Goal: Information Seeking & Learning: Learn about a topic

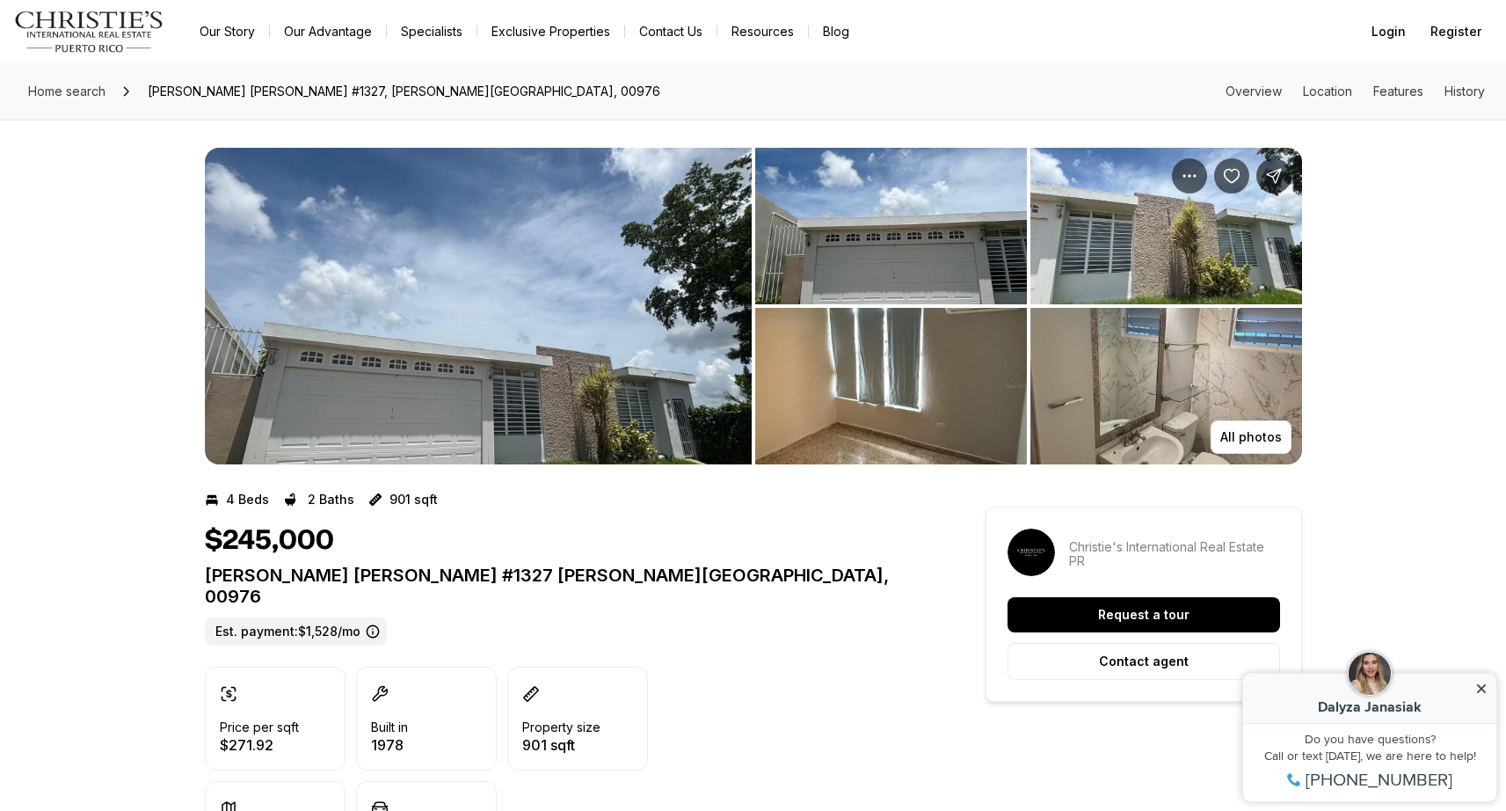
click at [489, 419] on img "View image gallery" at bounding box center [478, 306] width 547 height 317
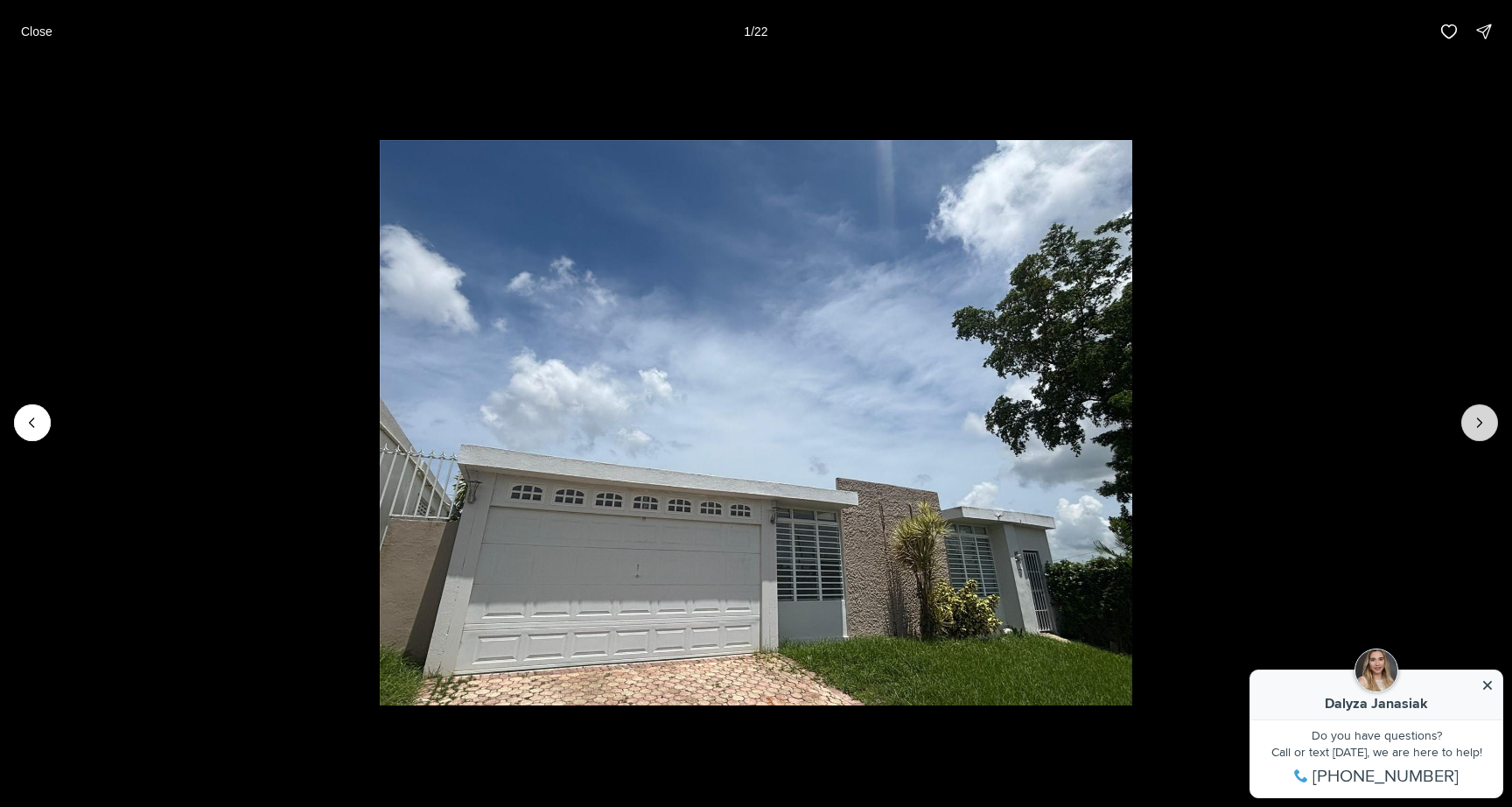
click at [1480, 435] on button "Next slide" at bounding box center [1479, 422] width 37 height 37
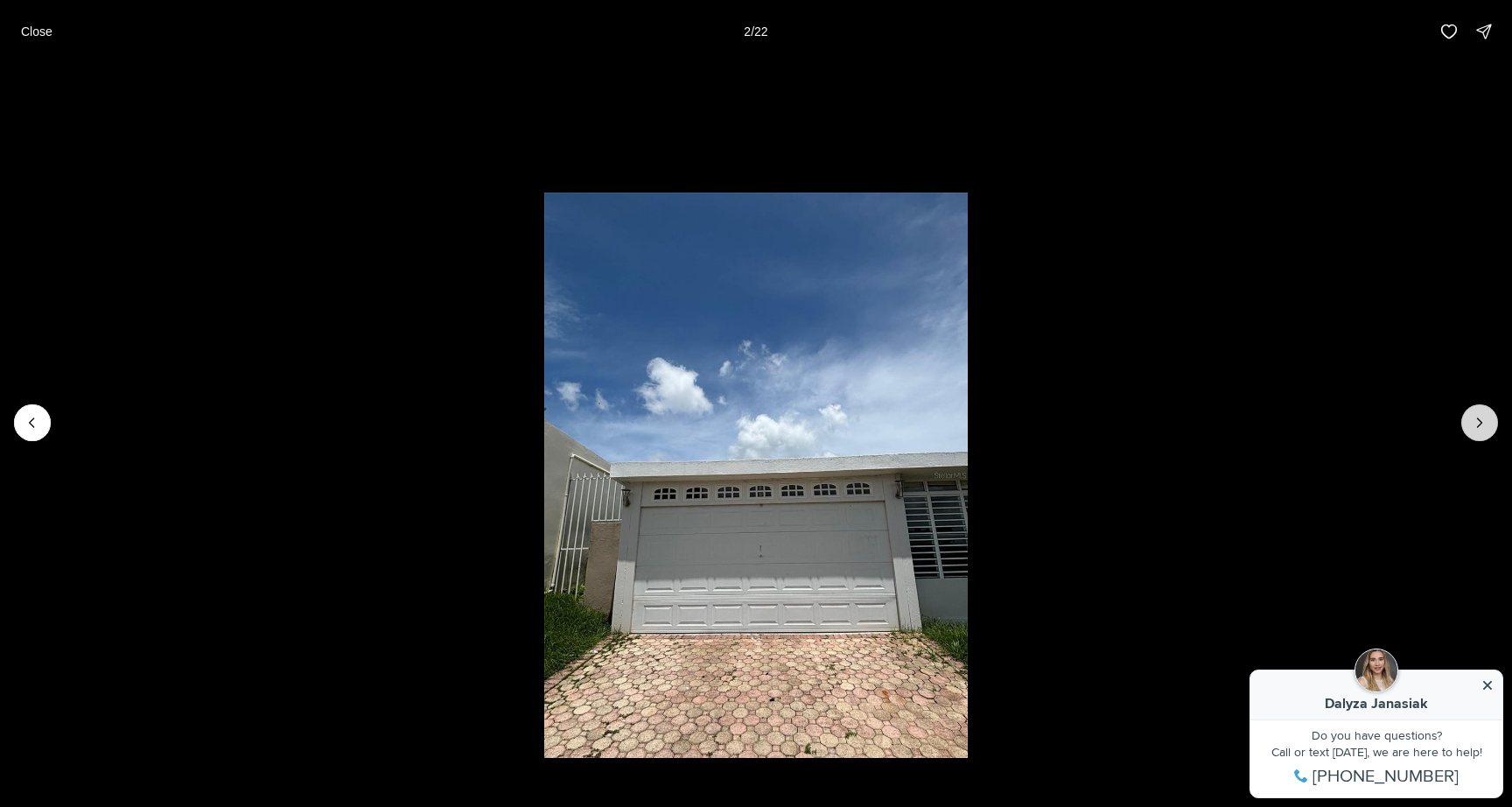
click at [1480, 434] on button "Next slide" at bounding box center [1479, 422] width 37 height 37
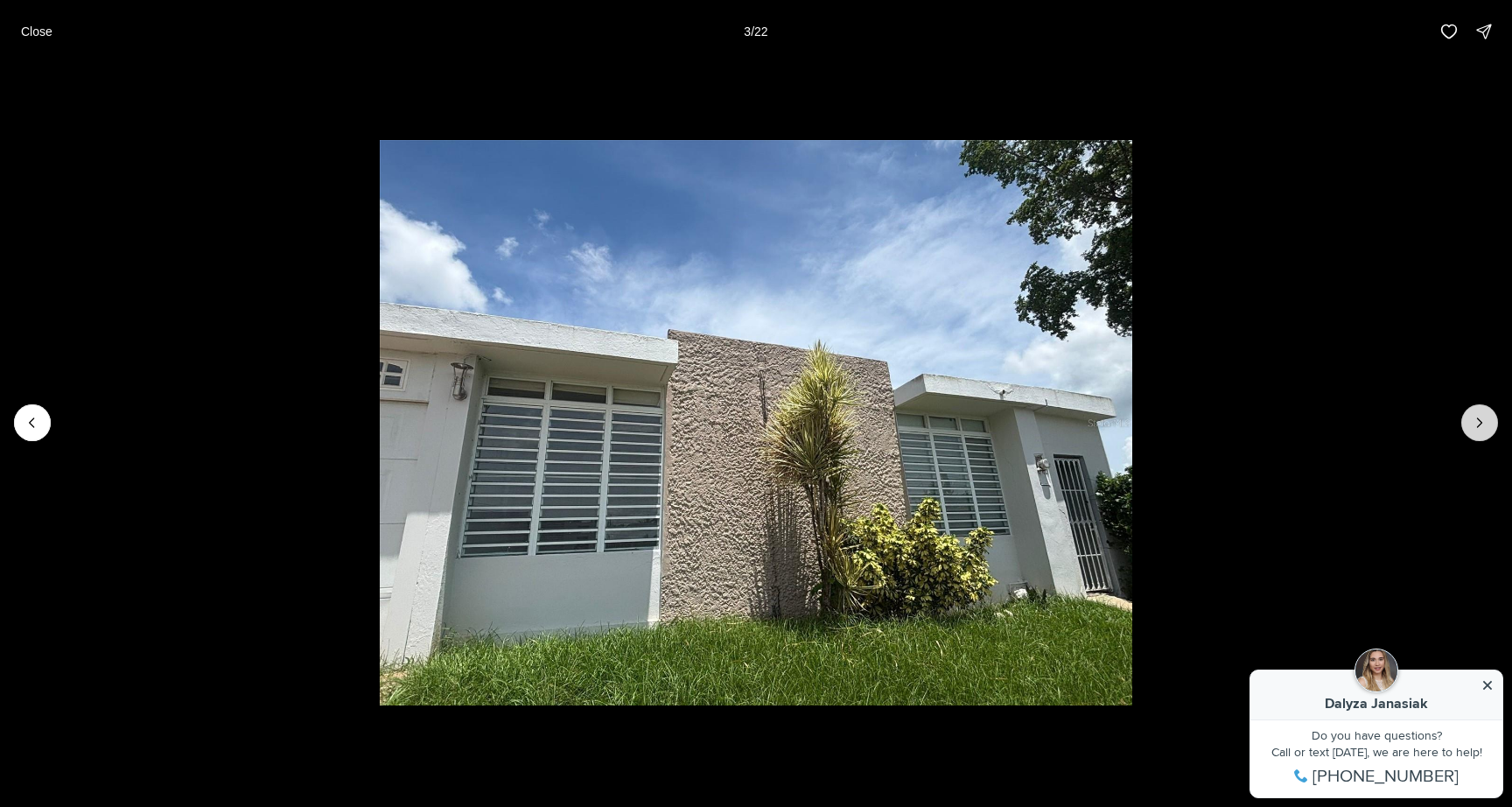
click at [1480, 434] on button "Next slide" at bounding box center [1479, 422] width 37 height 37
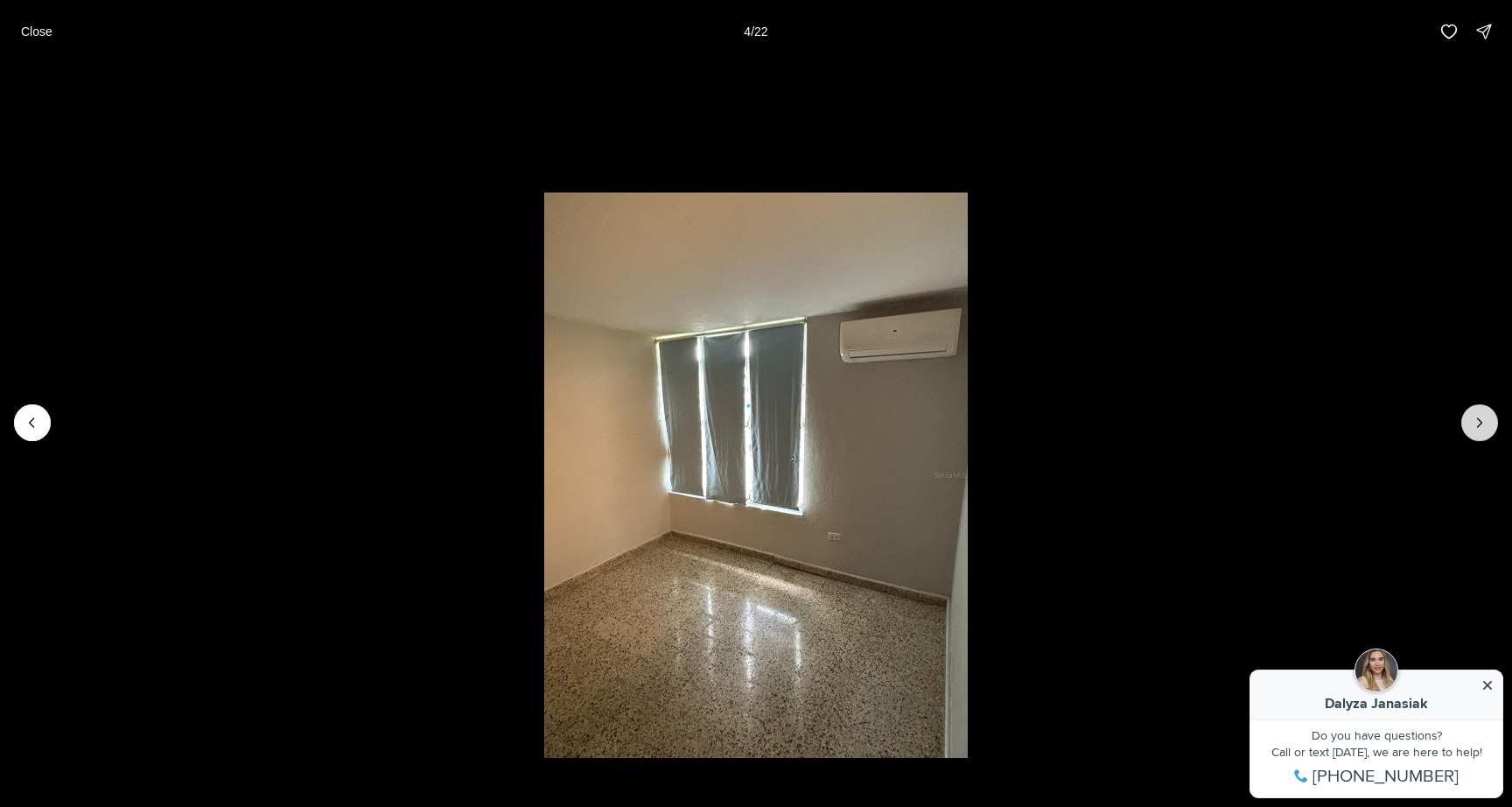
click at [1480, 434] on button "Next slide" at bounding box center [1479, 422] width 37 height 37
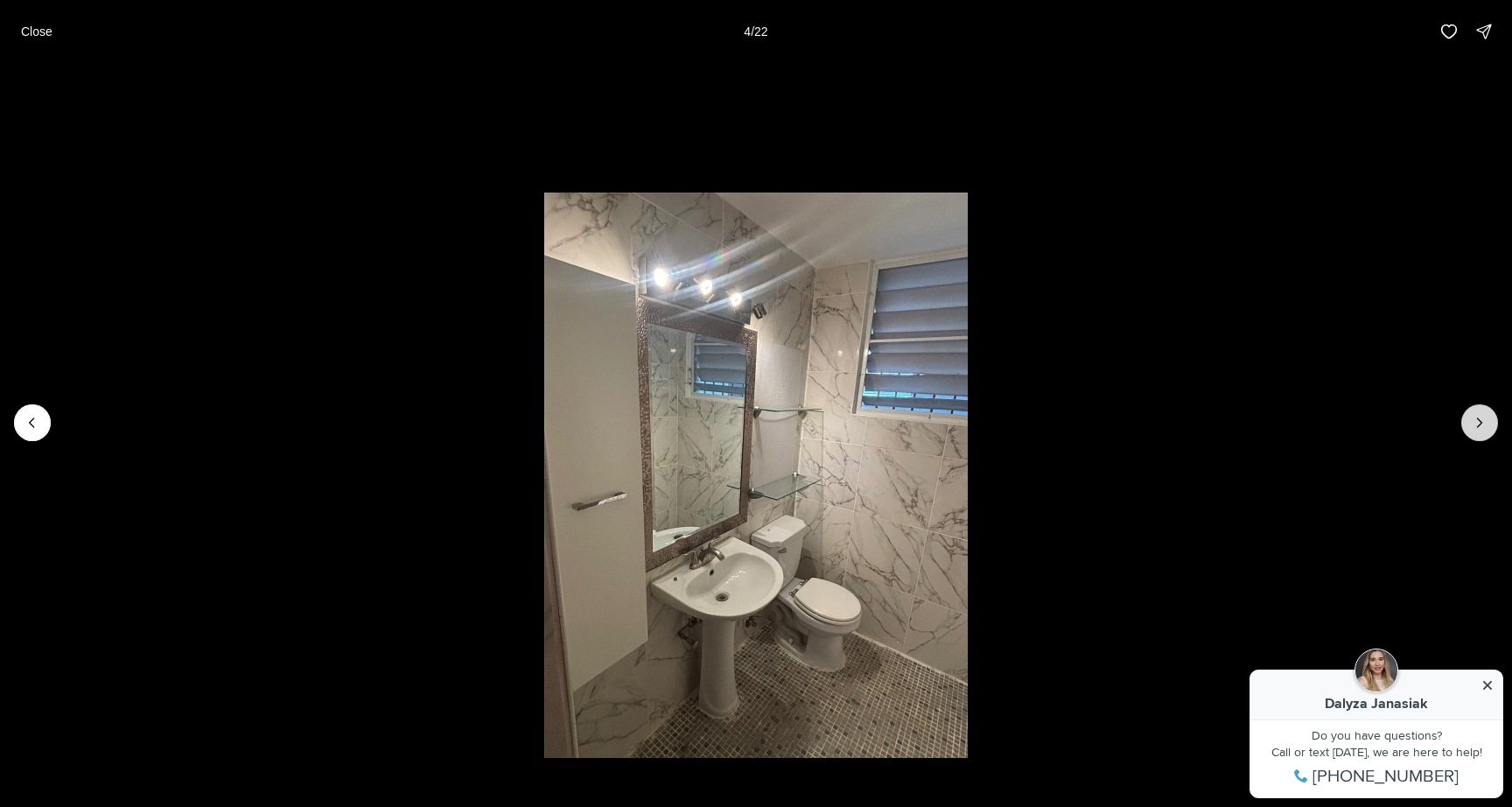
click at [1480, 434] on button "Next slide" at bounding box center [1479, 422] width 37 height 37
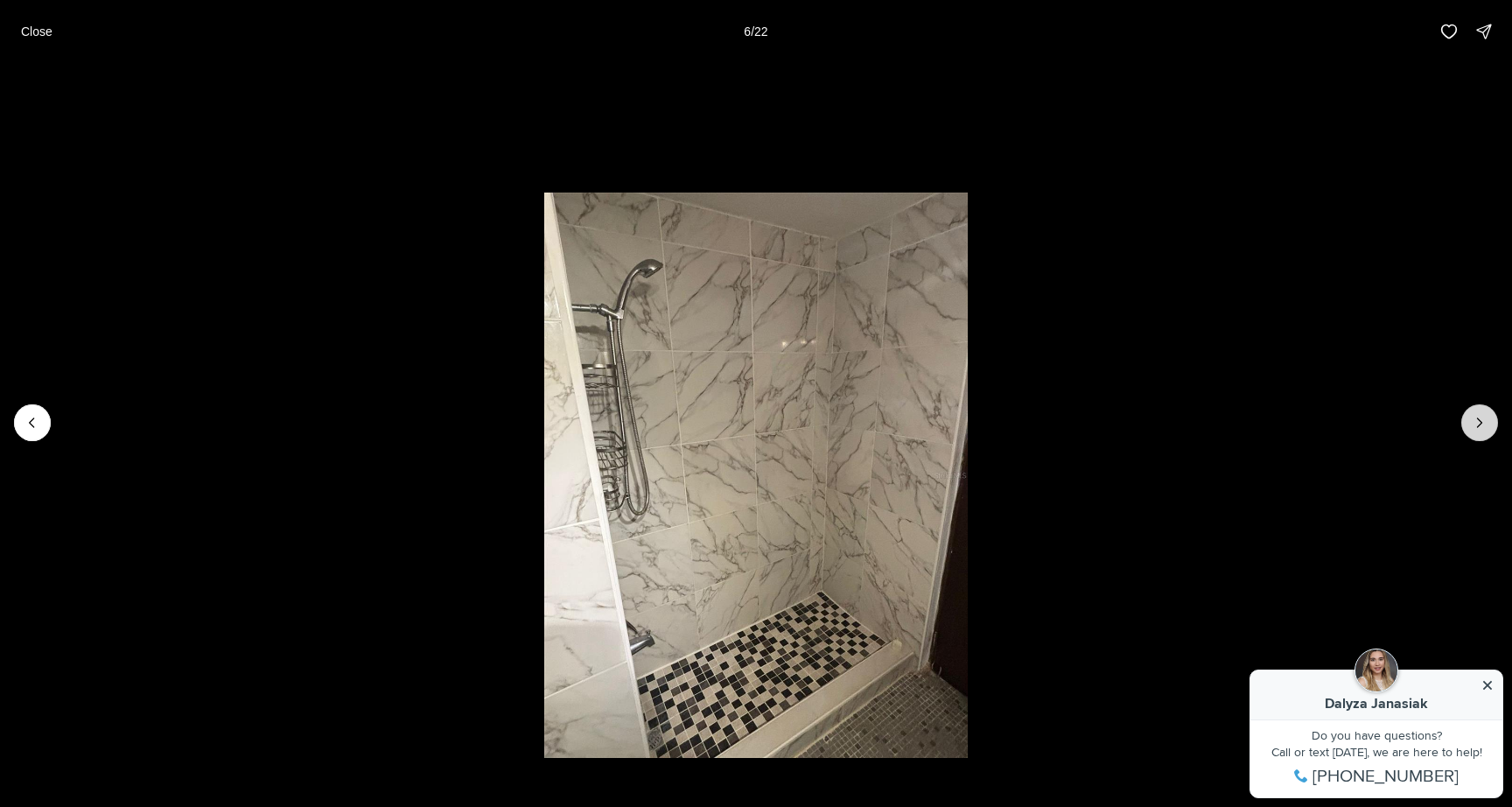
click at [1480, 434] on button "Next slide" at bounding box center [1479, 422] width 37 height 37
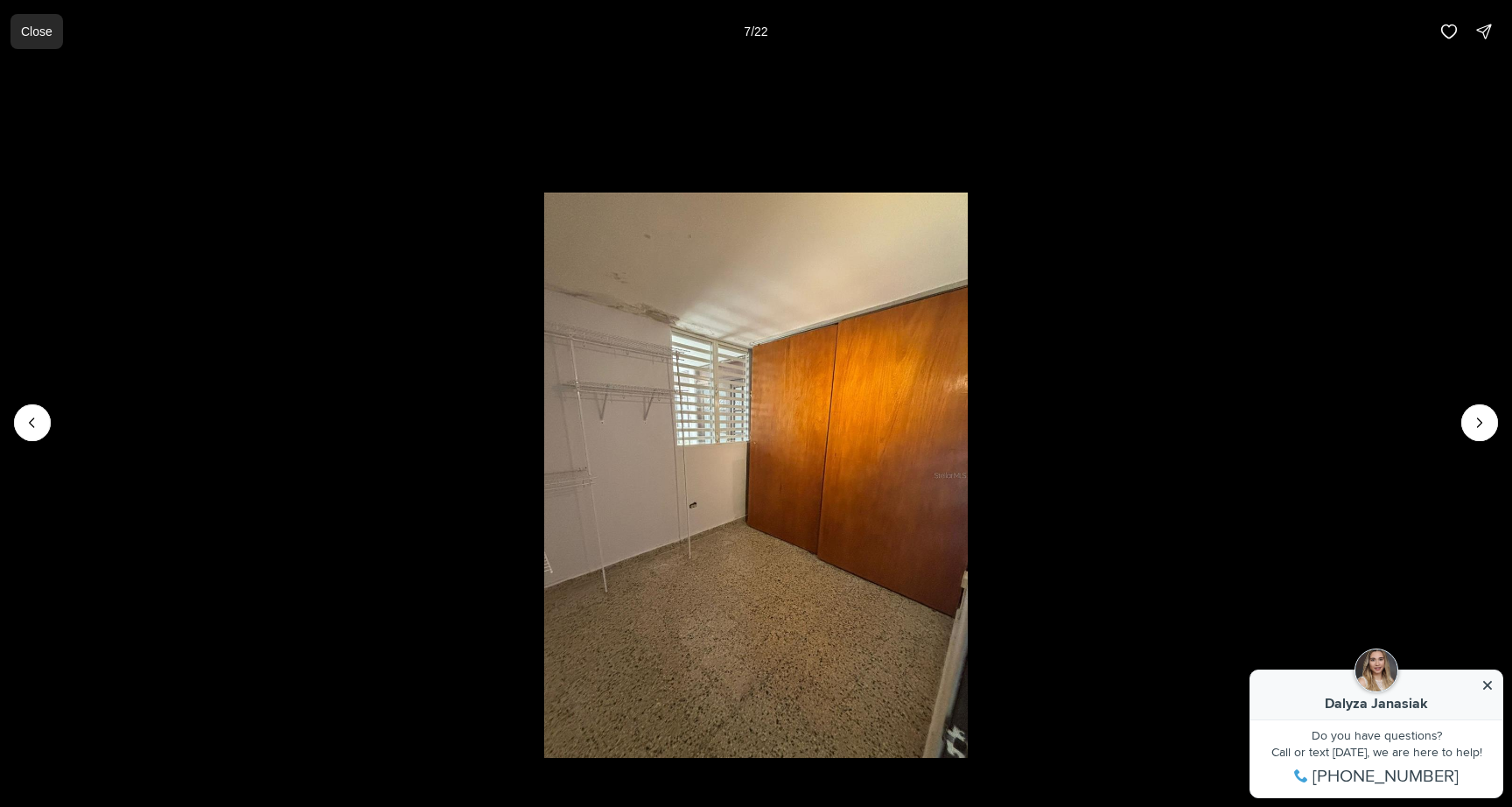
click at [37, 33] on p "Close" at bounding box center [37, 32] width 32 height 14
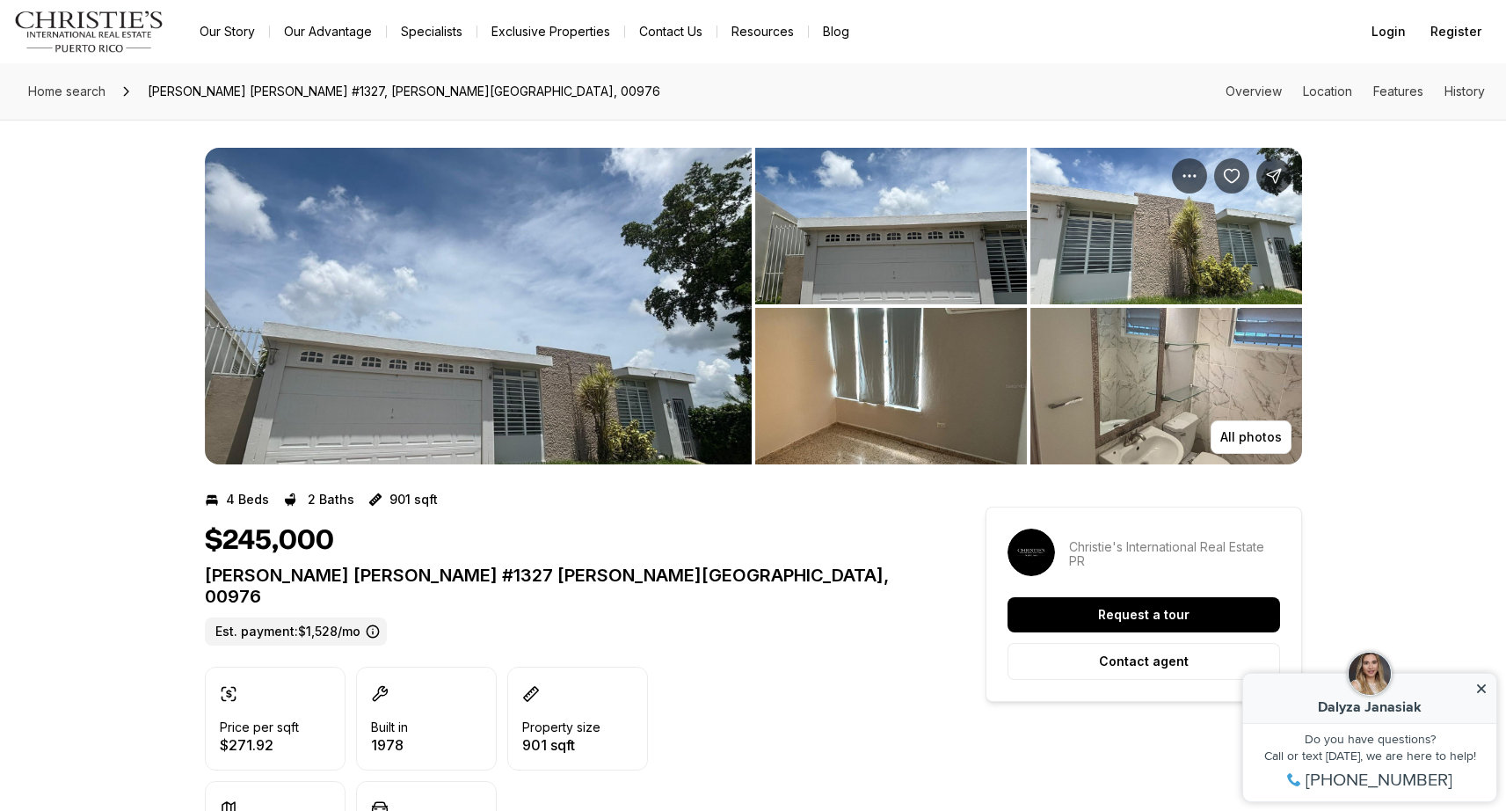
click at [563, 362] on img "View image gallery" at bounding box center [478, 306] width 547 height 317
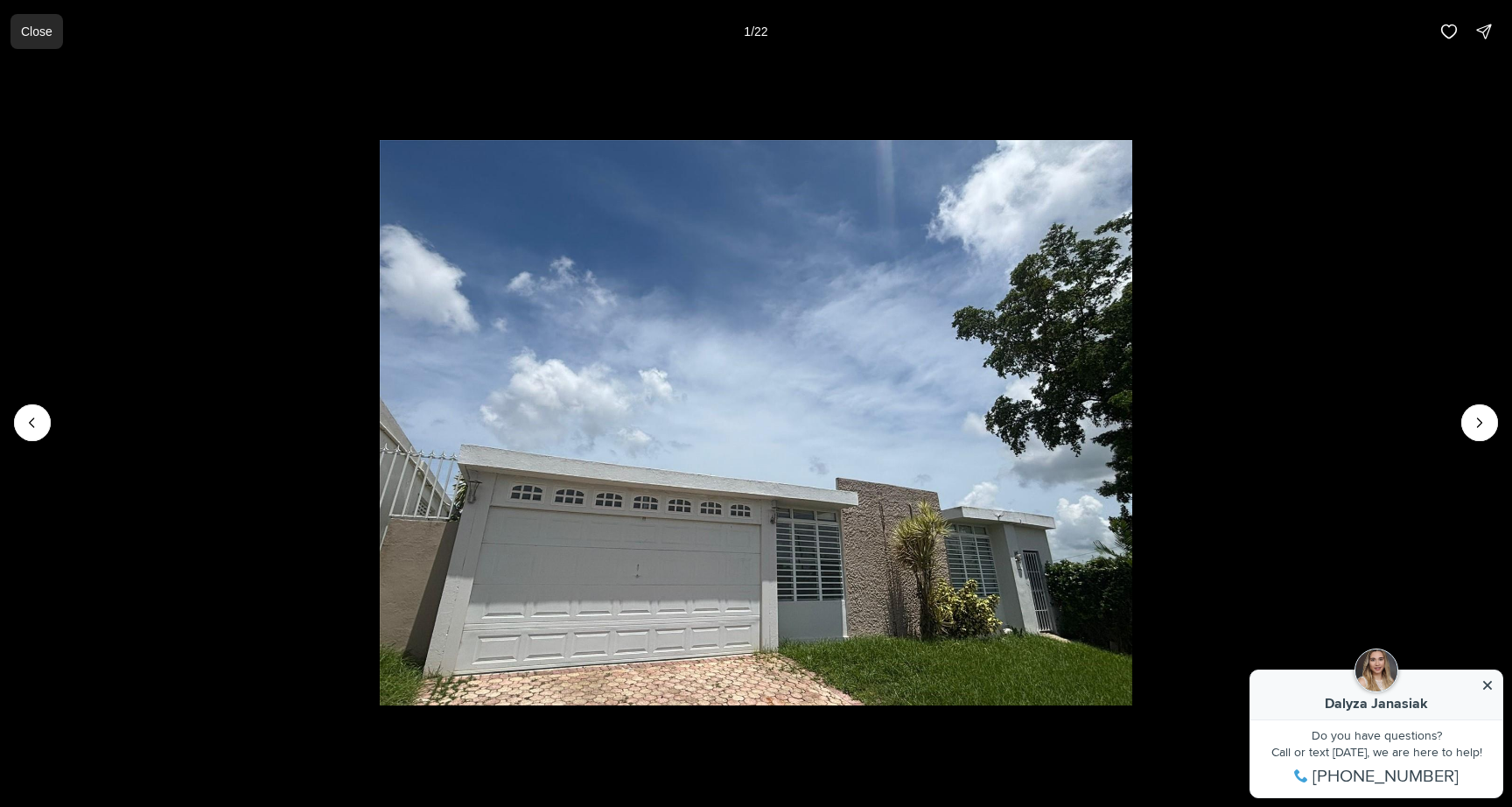
click at [27, 29] on p "Close" at bounding box center [37, 32] width 32 height 14
